Goal: Check status: Check status

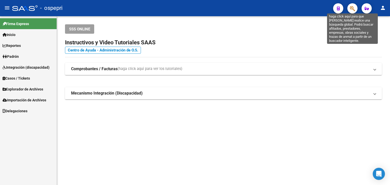
click at [352, 7] on icon "button" at bounding box center [352, 9] width 5 height 6
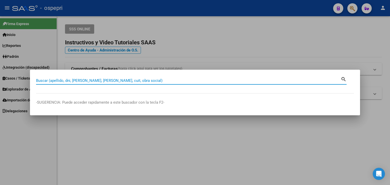
paste input "27436883"
type input "27436883"
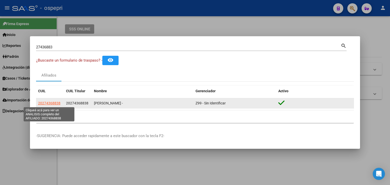
click at [49, 104] on span "20274368838" at bounding box center [49, 103] width 22 height 4
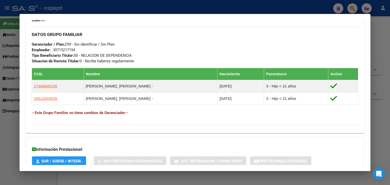
scroll to position [271, 0]
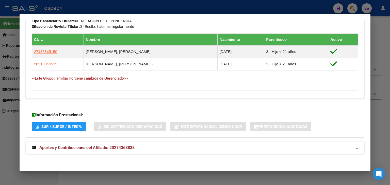
click at [89, 148] on span "Aportes y Contribuciones del Afiliado: 20274368838" at bounding box center [86, 148] width 95 height 5
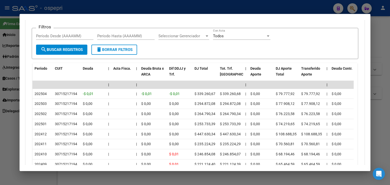
scroll to position [428, 0]
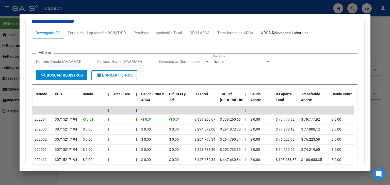
click at [273, 34] on div "ARCA Relaciones Laborales" at bounding box center [285, 33] width 48 height 6
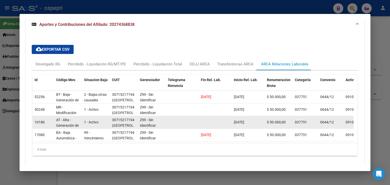
scroll to position [414, 0]
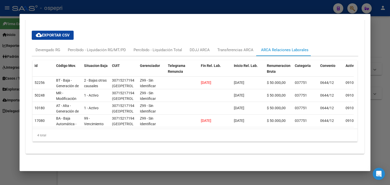
click at [258, 7] on div at bounding box center [195, 92] width 390 height 185
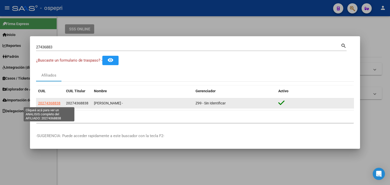
click at [49, 104] on span "20274368838" at bounding box center [49, 103] width 22 height 4
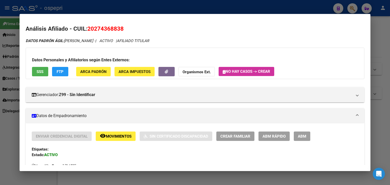
click at [193, 72] on strong "Organismos Ext." at bounding box center [197, 72] width 28 height 5
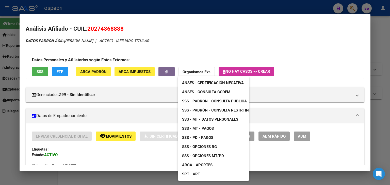
click at [202, 92] on span "ANSES - Consulta CODEM" at bounding box center [206, 92] width 48 height 5
